Goal: Transaction & Acquisition: Book appointment/travel/reservation

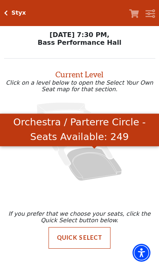
click at [94, 168] on icon "Orchestra / Parterre Circle - Seats Available: 249" at bounding box center [94, 164] width 55 height 33
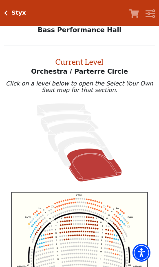
scroll to position [31, 0]
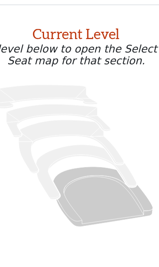
click at [37, 103] on icon "Upper Gallery - Seats Available: 0" at bounding box center [64, 109] width 54 height 13
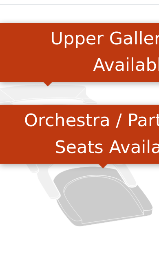
click at [67, 148] on icon "Orchestra / Parterre Circle - Seats Available: 249" at bounding box center [94, 164] width 55 height 33
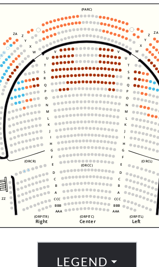
scroll to position [109, 0]
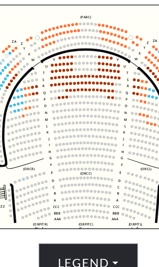
click at [28, 96] on icon "Left (ORPITL) Right (ORPITR) Center (ORPITC) ZZ AA YY BB ZA ZA (ORCL) (ORCR) (O…" at bounding box center [79, 158] width 136 height 124
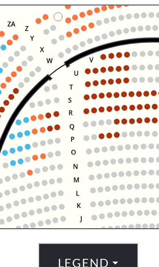
click at [77, 153] on circle at bounding box center [78, 154] width 3 height 3
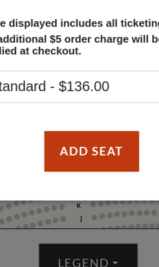
click at [63, 166] on button "Add Seat" at bounding box center [81, 177] width 52 height 22
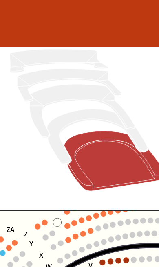
scroll to position [86, 0]
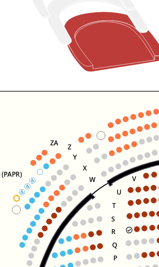
click at [79, 150] on circle at bounding box center [80, 151] width 3 height 3
click at [62, 183] on circle at bounding box center [63, 184] width 3 height 3
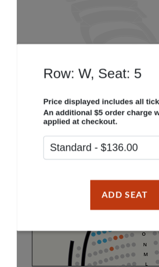
scroll to position [79, 0]
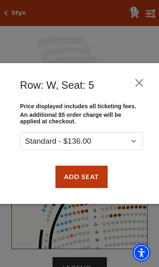
click at [139, 85] on button "Close" at bounding box center [138, 82] width 15 height 15
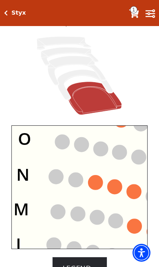
click at [92, 182] on circle at bounding box center [95, 182] width 14 height 14
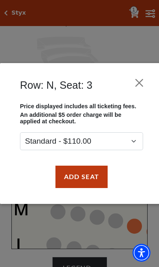
click at [142, 84] on button "Close" at bounding box center [138, 82] width 15 height 15
